Goal: Find specific page/section: Find specific page/section

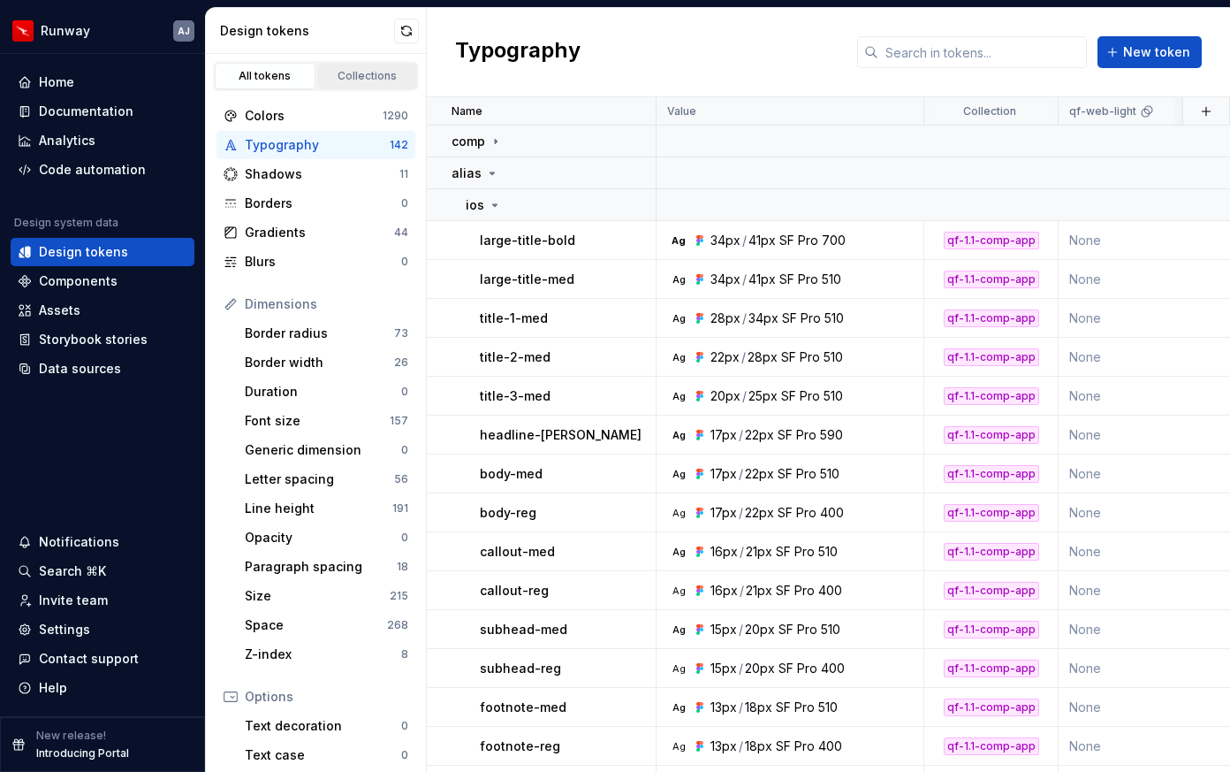
click at [388, 71] on div "Collections" at bounding box center [368, 76] width 88 height 14
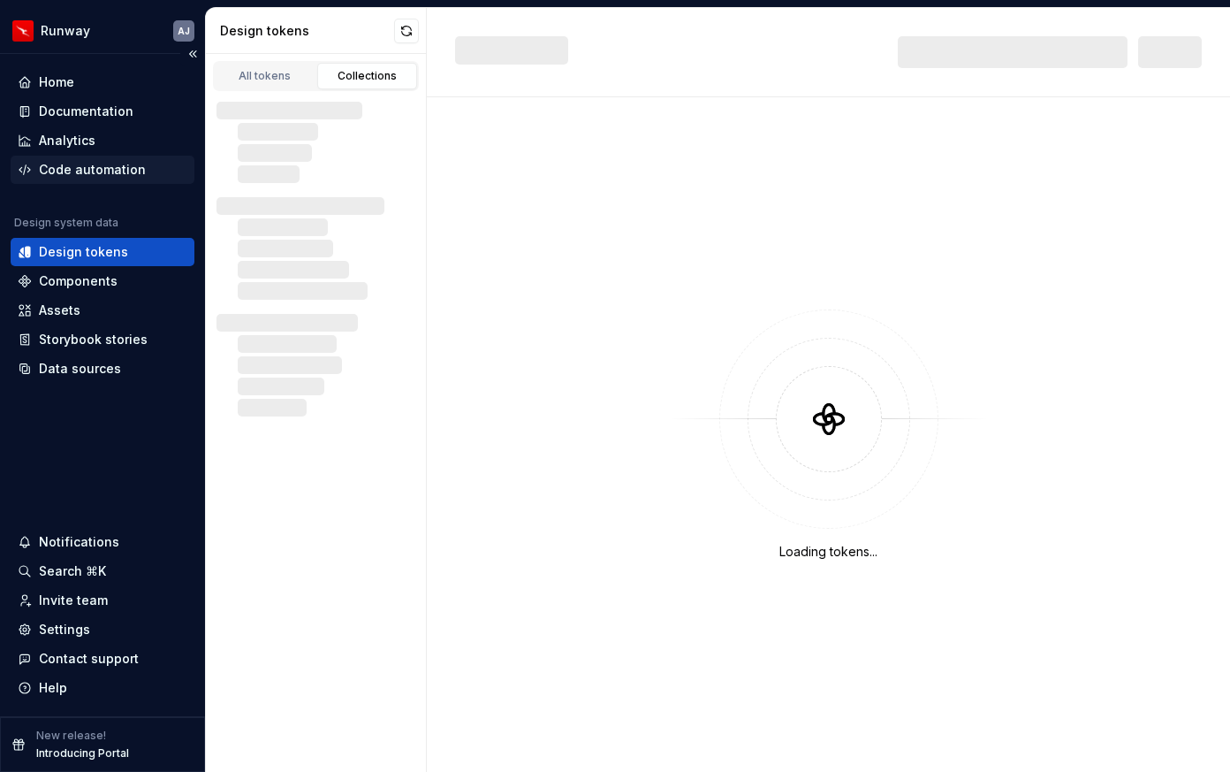
click at [95, 171] on div "Code automation" at bounding box center [92, 170] width 107 height 18
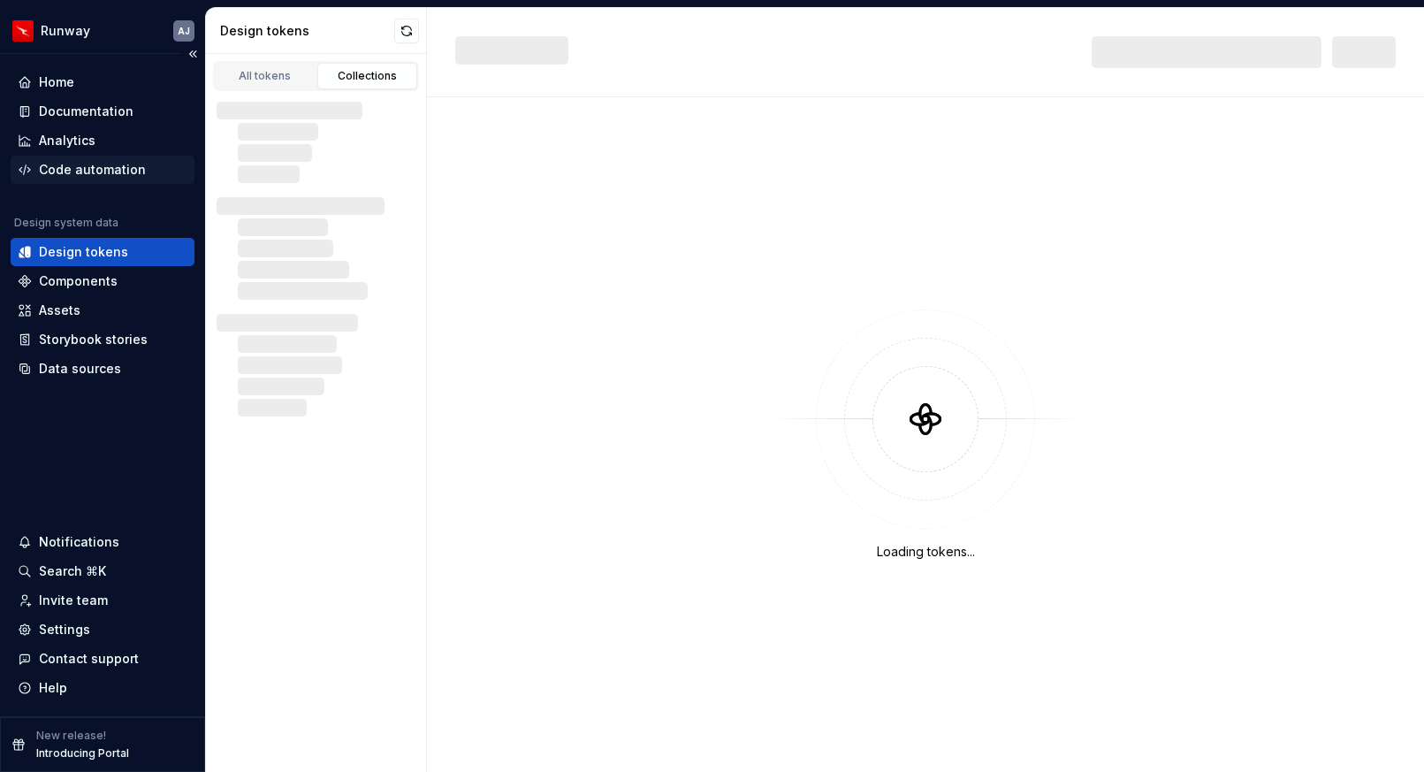
click at [81, 168] on div "Code automation" at bounding box center [92, 170] width 107 height 18
